Goal: Task Accomplishment & Management: Manage account settings

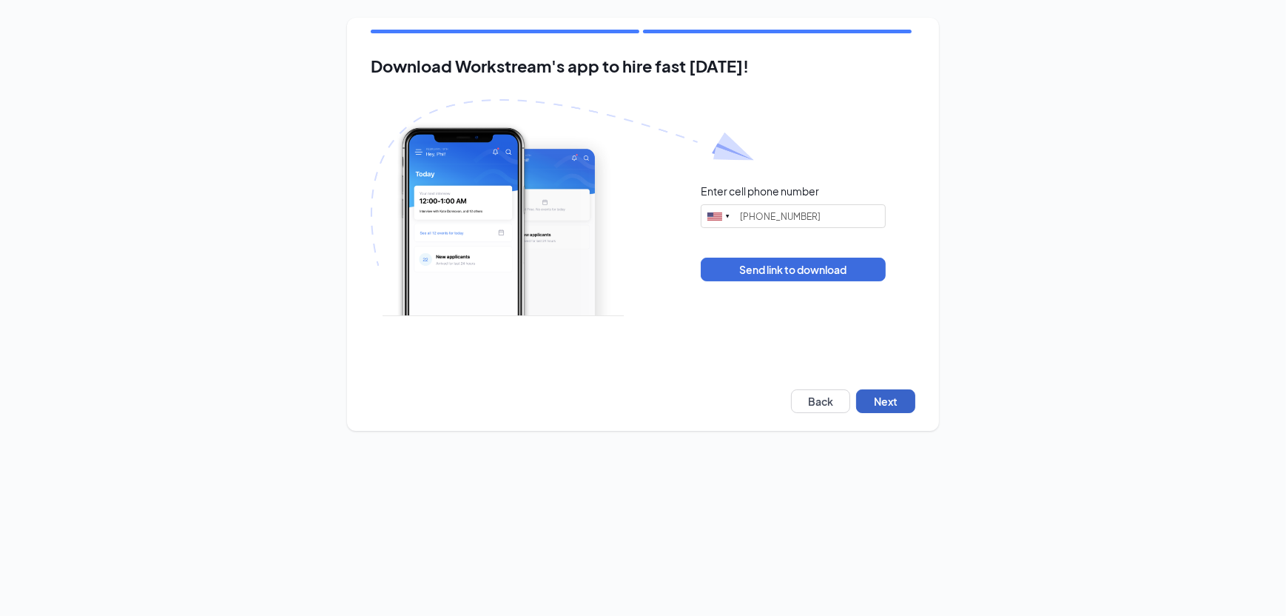
click at [730, 346] on button "Next" at bounding box center [885, 401] width 59 height 24
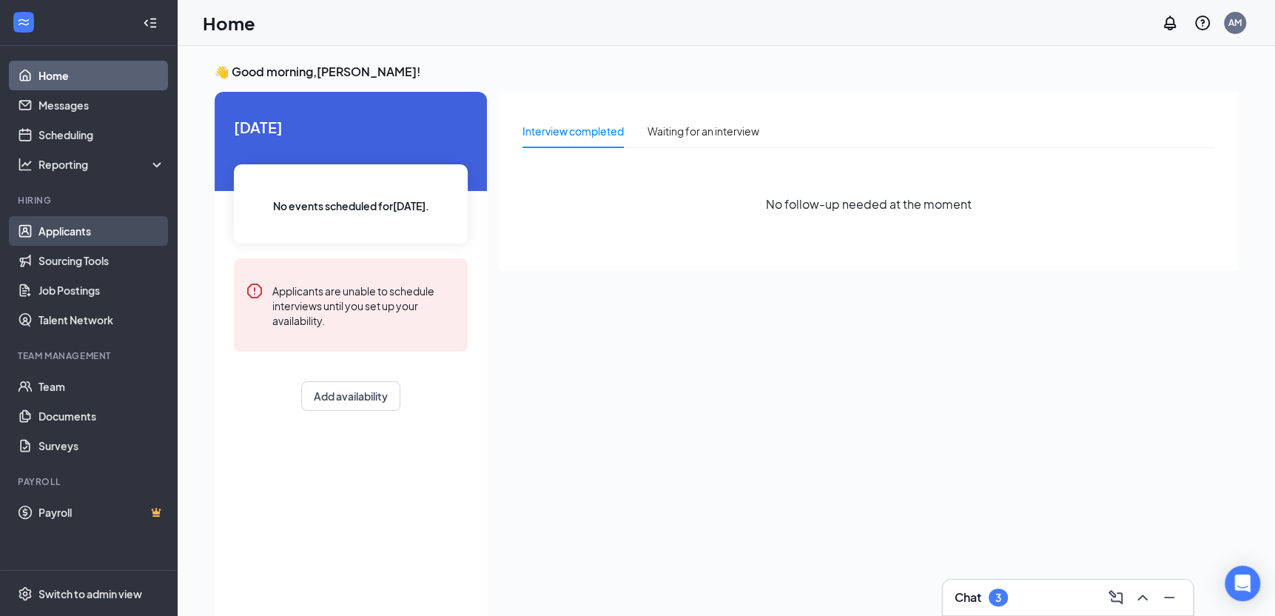
click at [53, 234] on link "Applicants" at bounding box center [101, 231] width 127 height 30
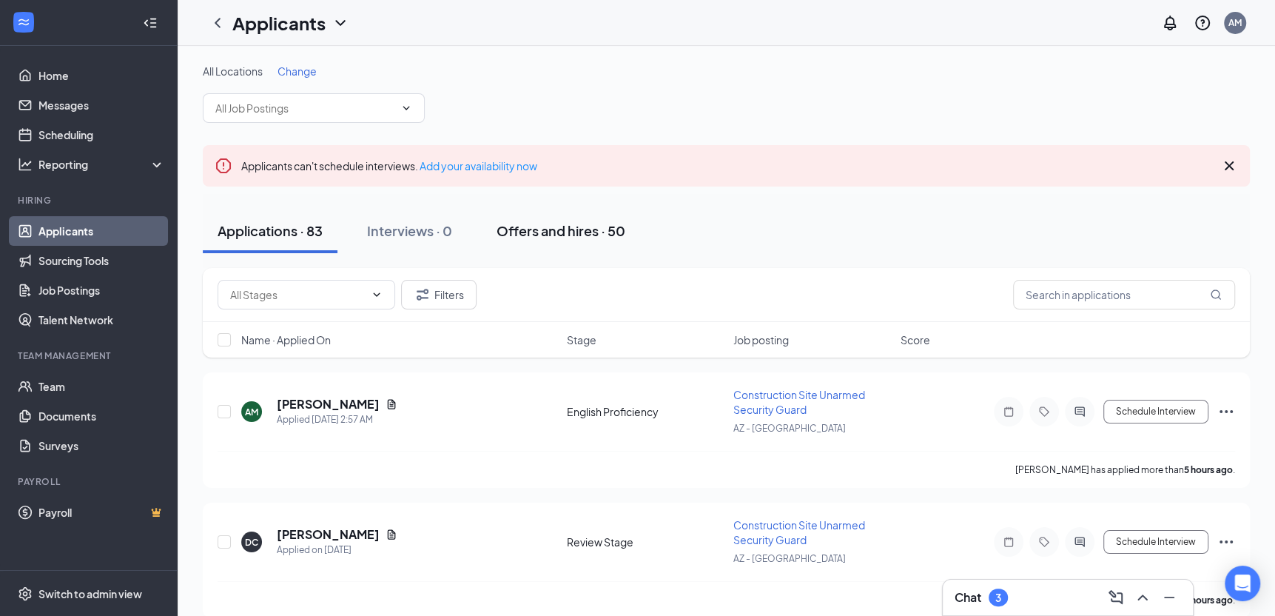
click at [552, 237] on div "Offers and hires · 50" at bounding box center [560, 230] width 129 height 18
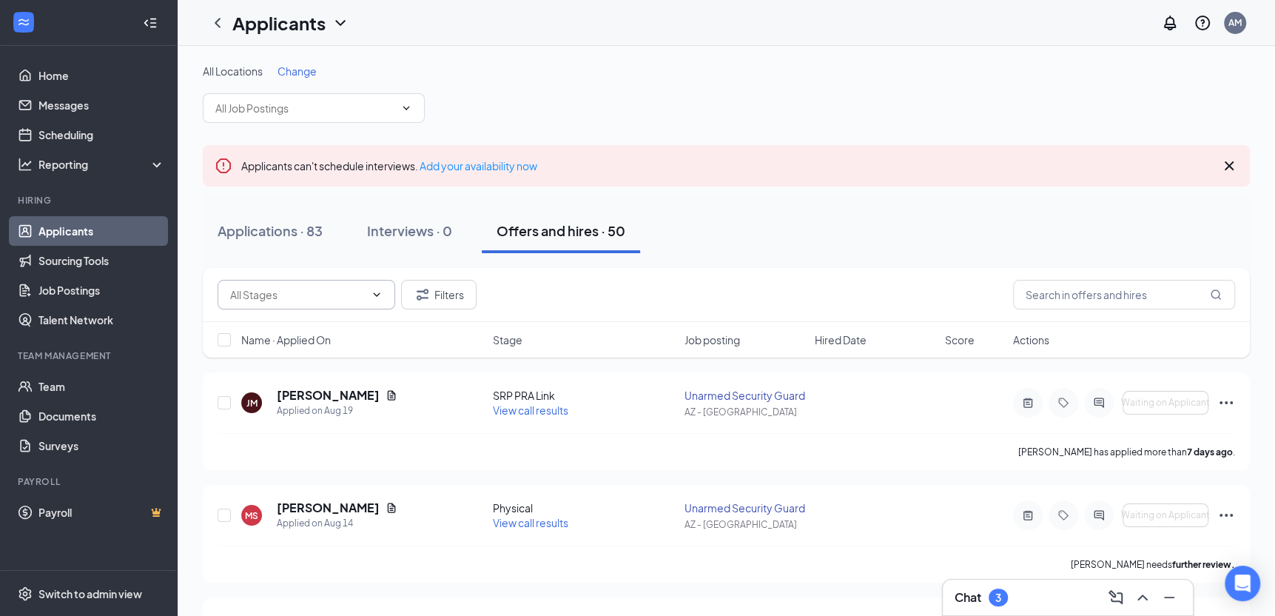
click at [273, 293] on input "text" at bounding box center [297, 294] width 135 height 16
click at [1049, 292] on input "text" at bounding box center [1124, 295] width 222 height 30
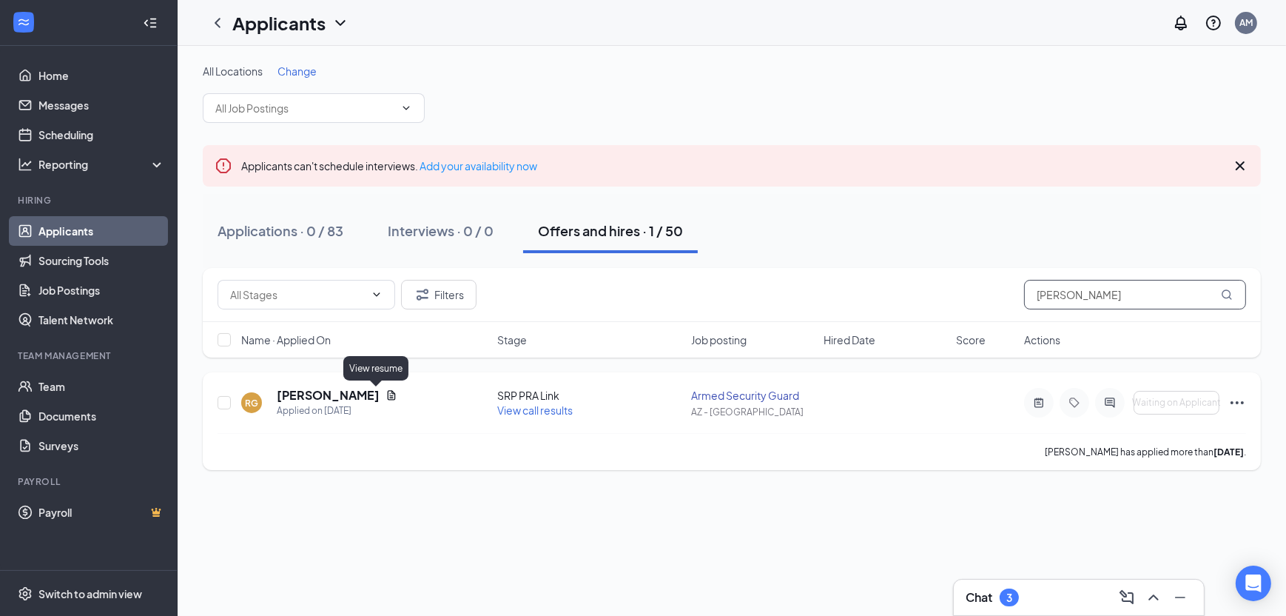
type input "[PERSON_NAME]"
click at [385, 396] on icon "Document" at bounding box center [391, 395] width 12 height 12
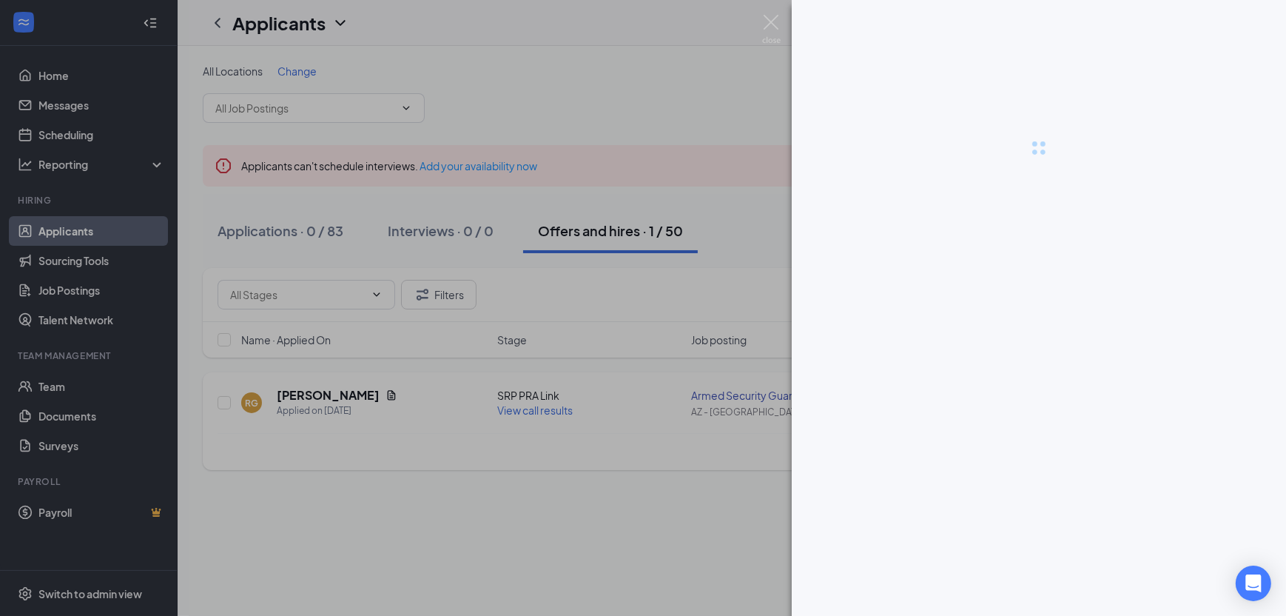
click at [376, 396] on div at bounding box center [643, 308] width 1286 height 616
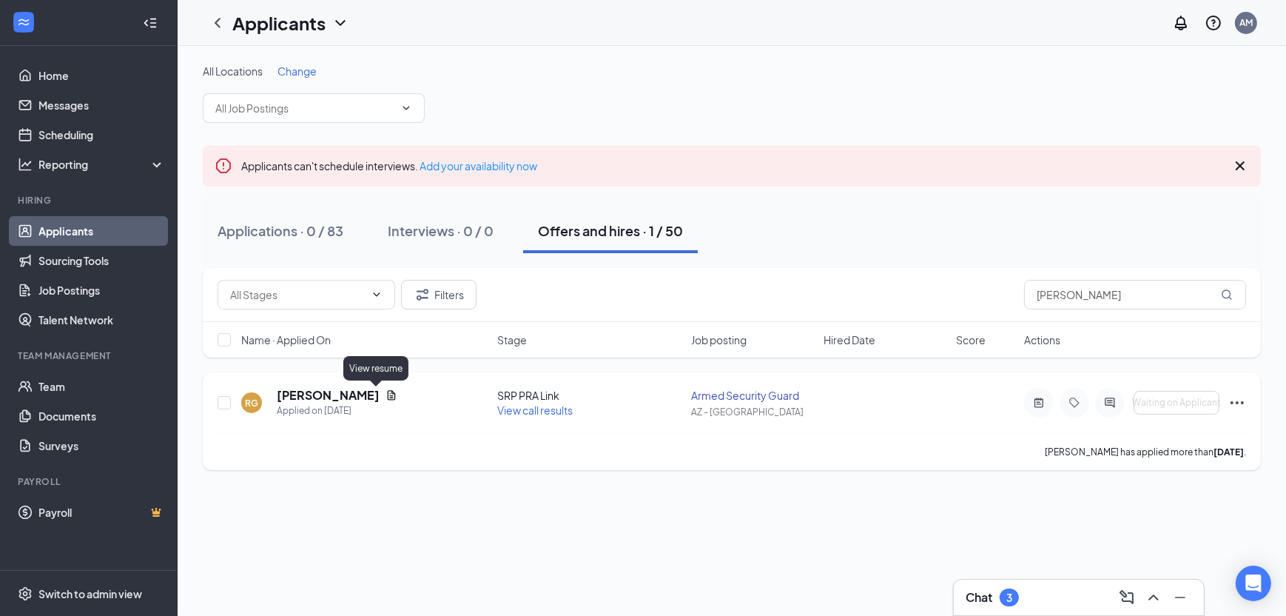
click at [388, 395] on icon "Document" at bounding box center [392, 395] width 8 height 10
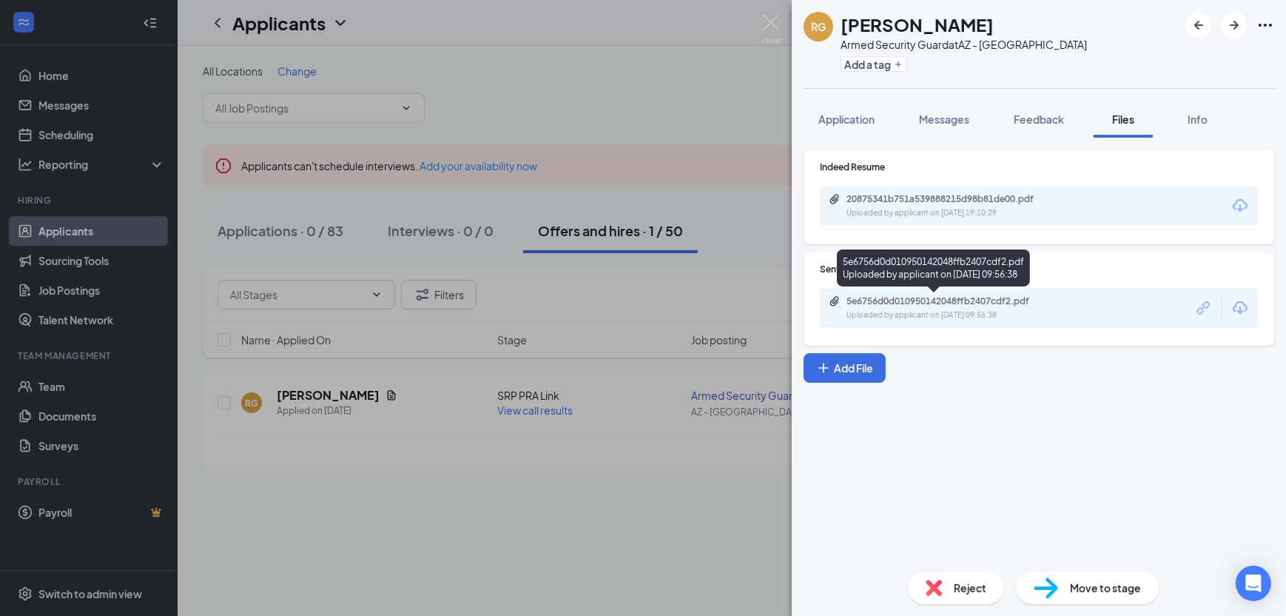
click at [958, 298] on div "5e6756d0d010950142048ffb2407cdf2.pdf" at bounding box center [949, 301] width 207 height 12
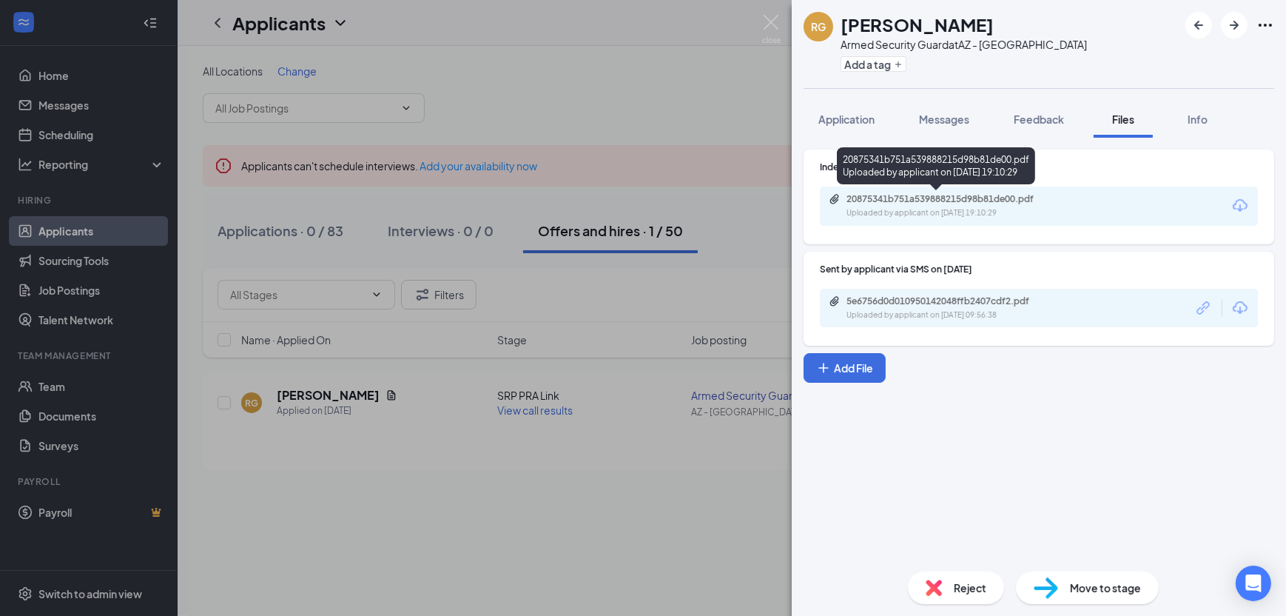
click at [897, 200] on div "20875341b751a539888215d98b81de00.pdf" at bounding box center [949, 199] width 207 height 12
